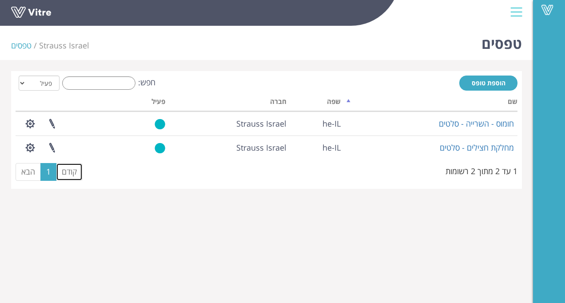
click at [74, 172] on link "קודם" at bounding box center [69, 172] width 27 height 18
click at [22, 172] on link "הבא" at bounding box center [28, 172] width 25 height 18
click at [60, 171] on link "קודם" at bounding box center [69, 172] width 27 height 18
click at [96, 82] on input "חפש:" at bounding box center [98, 82] width 73 height 13
click at [336, 100] on th "שפה" at bounding box center [317, 103] width 54 height 17
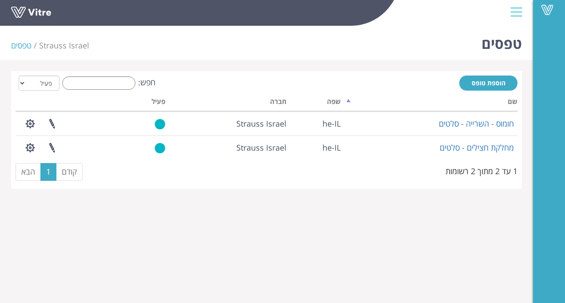
click at [344, 100] on th "שם" at bounding box center [430, 103] width 173 height 17
click at [347, 100] on th "שם" at bounding box center [430, 103] width 173 height 17
click at [17, 174] on link "הבא" at bounding box center [28, 172] width 25 height 18
click at [33, 172] on link "הבא" at bounding box center [28, 172] width 25 height 18
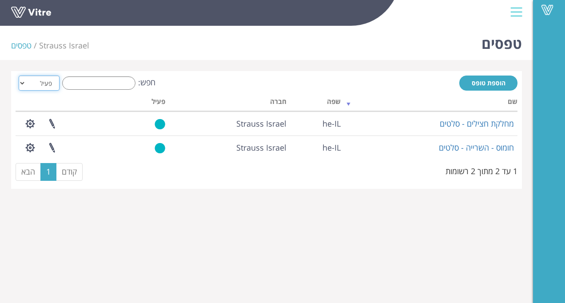
click at [31, 90] on select "הכל פעיל לא פעיל" at bounding box center [39, 83] width 41 height 15
select select "2"
click at [19, 76] on select "הכל פעיל לא פעיל" at bounding box center [39, 83] width 41 height 15
click at [487, 87] on link "הוספת טופס" at bounding box center [489, 83] width 58 height 15
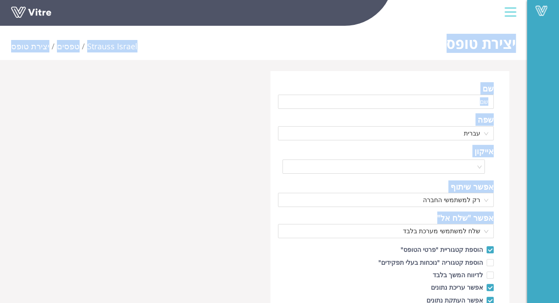
drag, startPoint x: 556, startPoint y: 83, endPoint x: 566, endPoint y: 203, distance: 120.4
click at [558, 203] on html "Vitre יצירת טופס Strauss Israel טפסים יצירת טופס שם שפה עברית אייקון אפשר שיתוף…" at bounding box center [279, 151] width 559 height 303
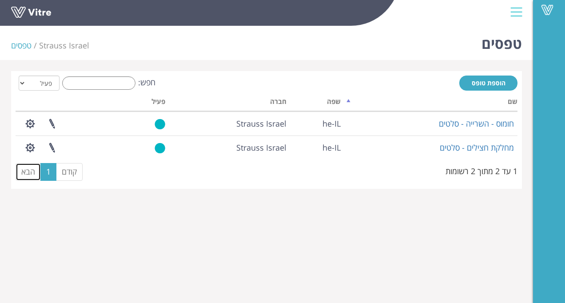
click at [20, 176] on link "הבא" at bounding box center [28, 172] width 25 height 18
click at [21, 176] on link "הבא" at bounding box center [28, 172] width 25 height 18
click at [132, 85] on input "חפש:" at bounding box center [98, 82] width 73 height 13
click at [492, 169] on div "1 עד 2 מתוך 2 רשומות" at bounding box center [482, 169] width 72 height 15
click at [37, 174] on link "הבא" at bounding box center [28, 172] width 25 height 18
